Goal: Check status

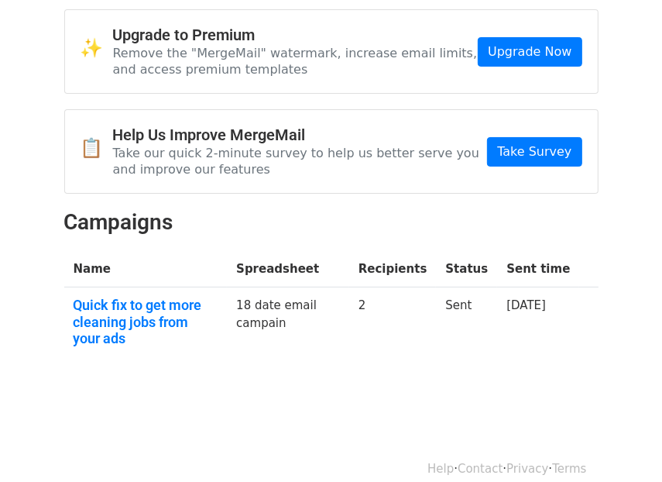
drag, startPoint x: 0, startPoint y: 0, endPoint x: 339, endPoint y: 322, distance: 467.8
click at [339, 322] on td "18 date email campain" at bounding box center [288, 324] width 122 height 75
drag, startPoint x: 390, startPoint y: 308, endPoint x: 452, endPoint y: 312, distance: 62.1
click at [437, 312] on td "2" at bounding box center [393, 324] width 88 height 75
click at [460, 312] on td "Sent" at bounding box center [466, 324] width 61 height 75
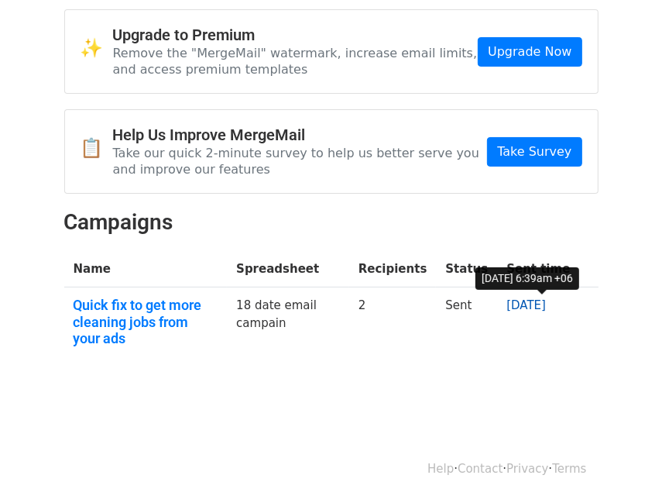
drag, startPoint x: 507, startPoint y: 302, endPoint x: 558, endPoint y: 302, distance: 50.3
click at [558, 302] on td "[DATE]" at bounding box center [538, 324] width 82 height 75
click at [546, 302] on link "[DATE]" at bounding box center [525, 305] width 39 height 14
